Goal: Transaction & Acquisition: Book appointment/travel/reservation

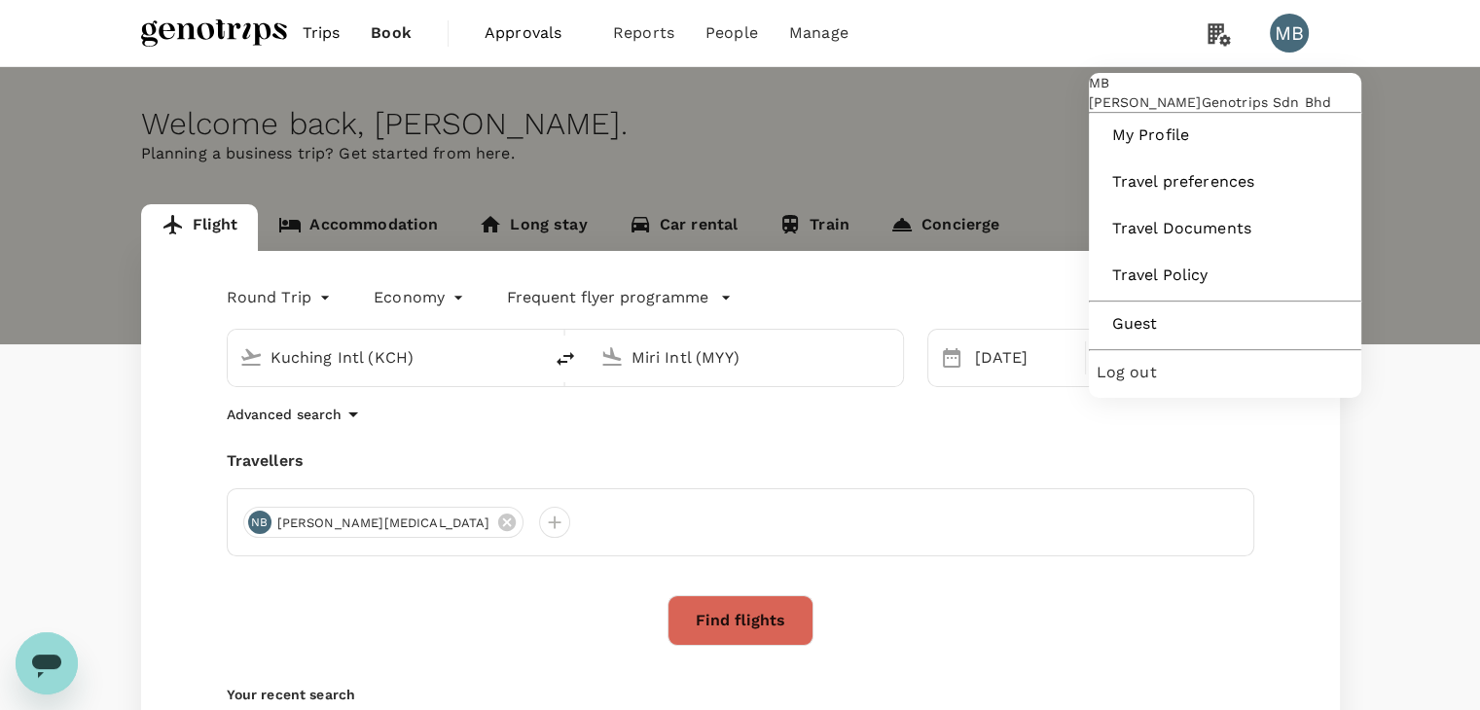
click at [1175, 384] on span "Log out" at bounding box center [1224, 372] width 257 height 23
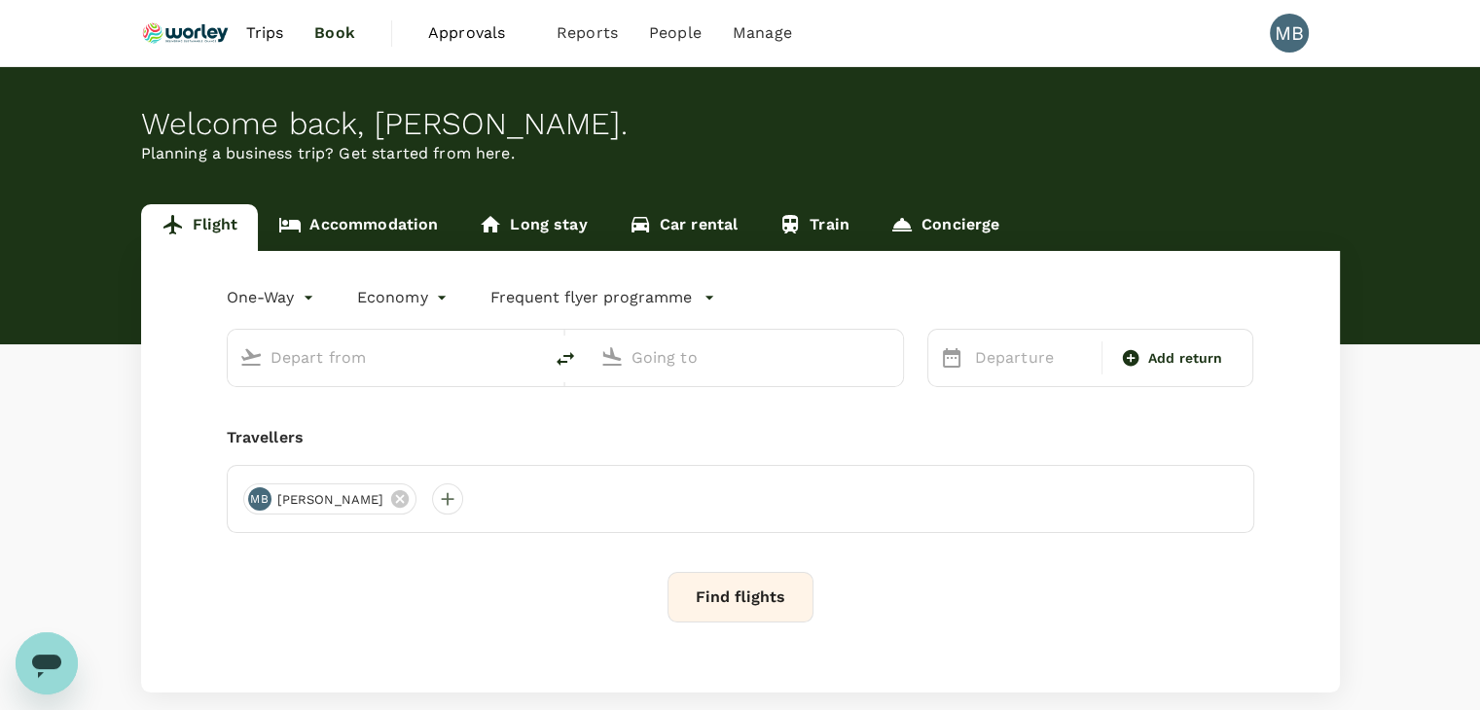
type input "roundtrip"
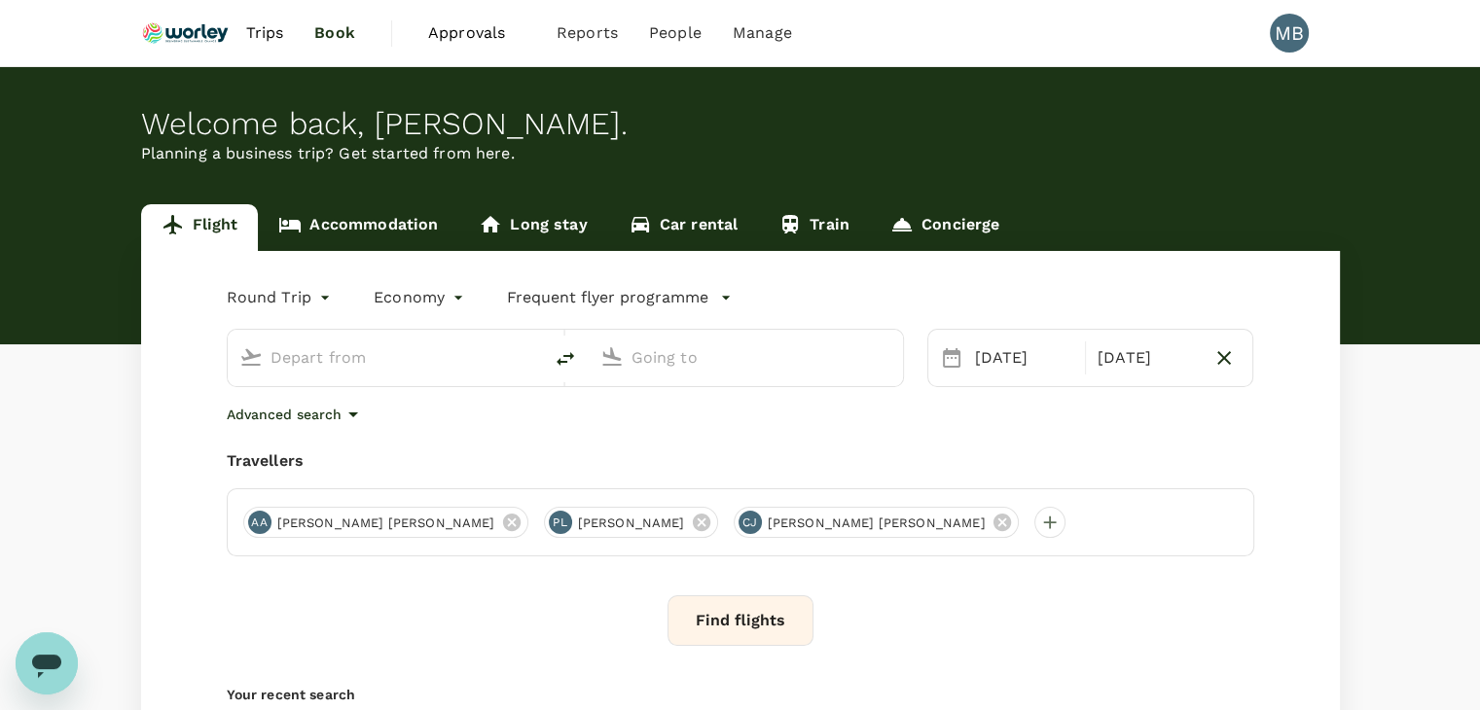
type input "Miri Intl (MYY)"
type input "Kota Kinabalu Intl (BKI)"
